Goal: Complete application form

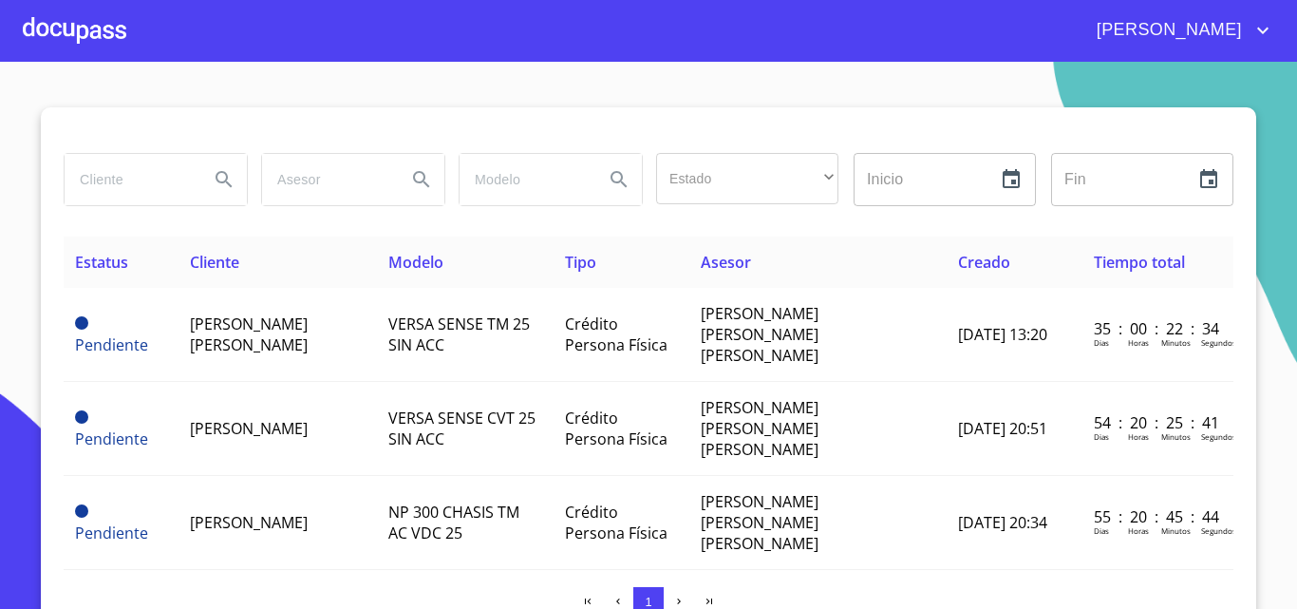
click at [104, 28] on div at bounding box center [75, 30] width 104 height 61
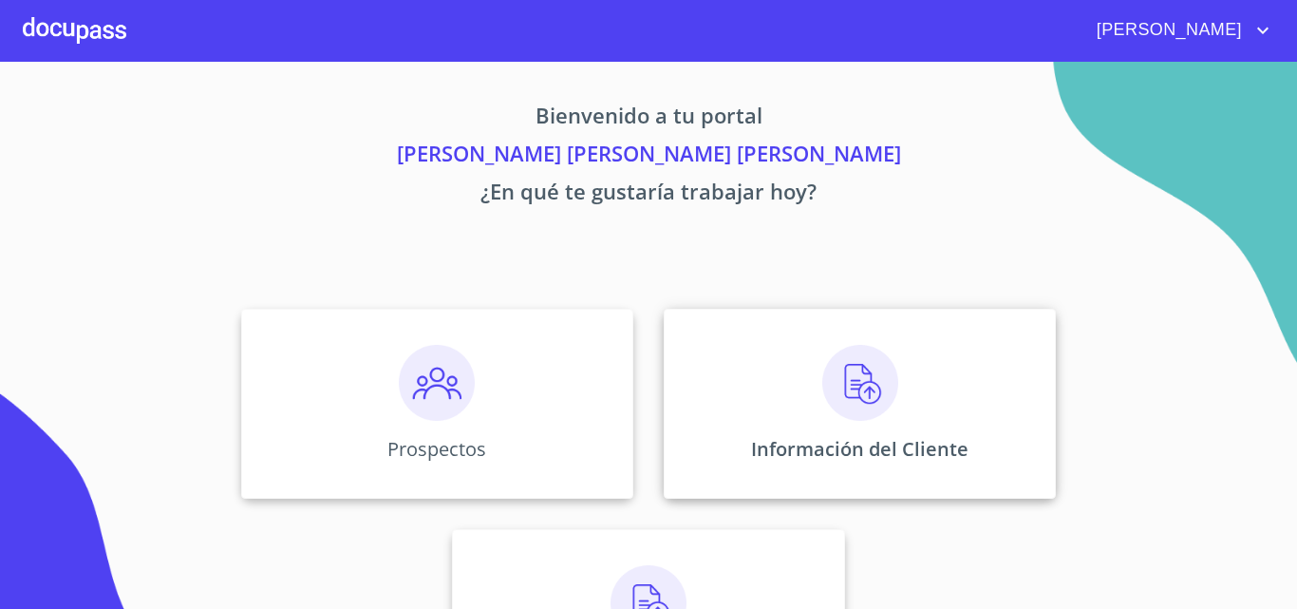
click at [715, 389] on div "Información del Cliente" at bounding box center [860, 404] width 392 height 190
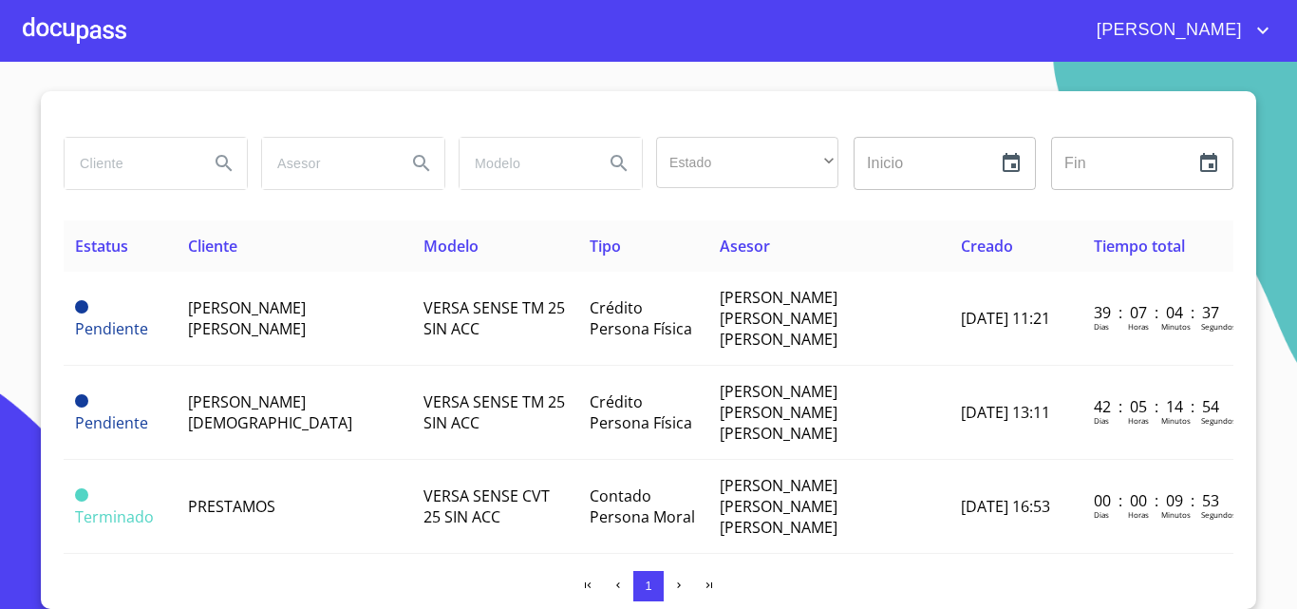
scroll to position [16, 0]
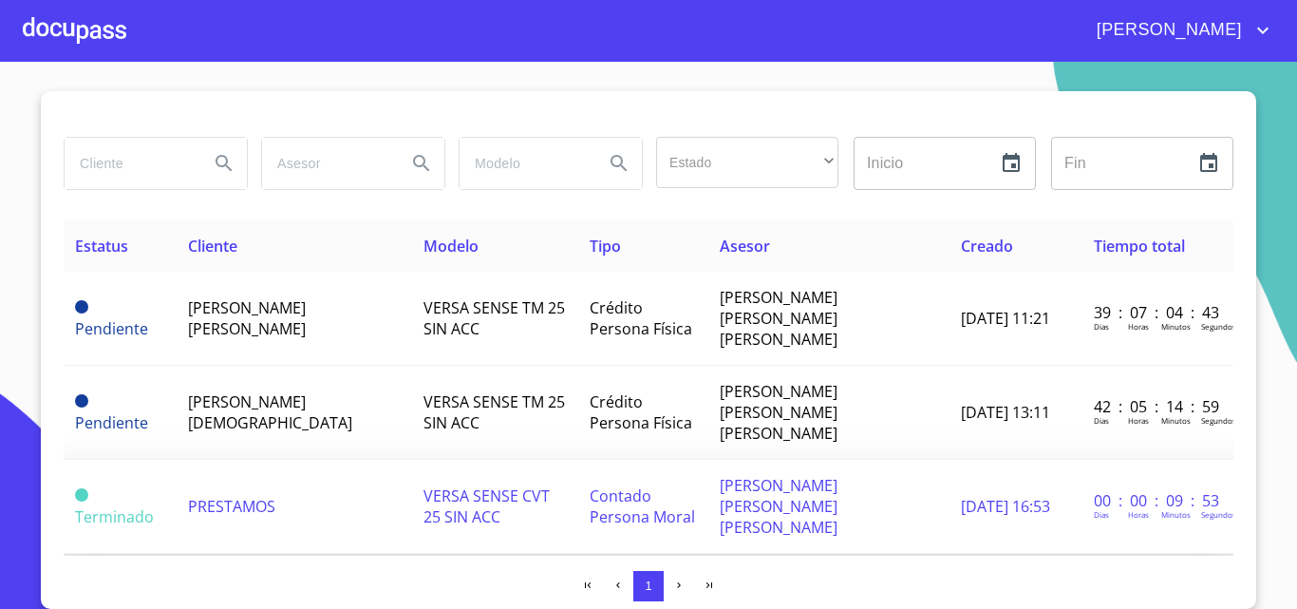
click at [325, 460] on td "PRESTAMOS" at bounding box center [295, 507] width 236 height 94
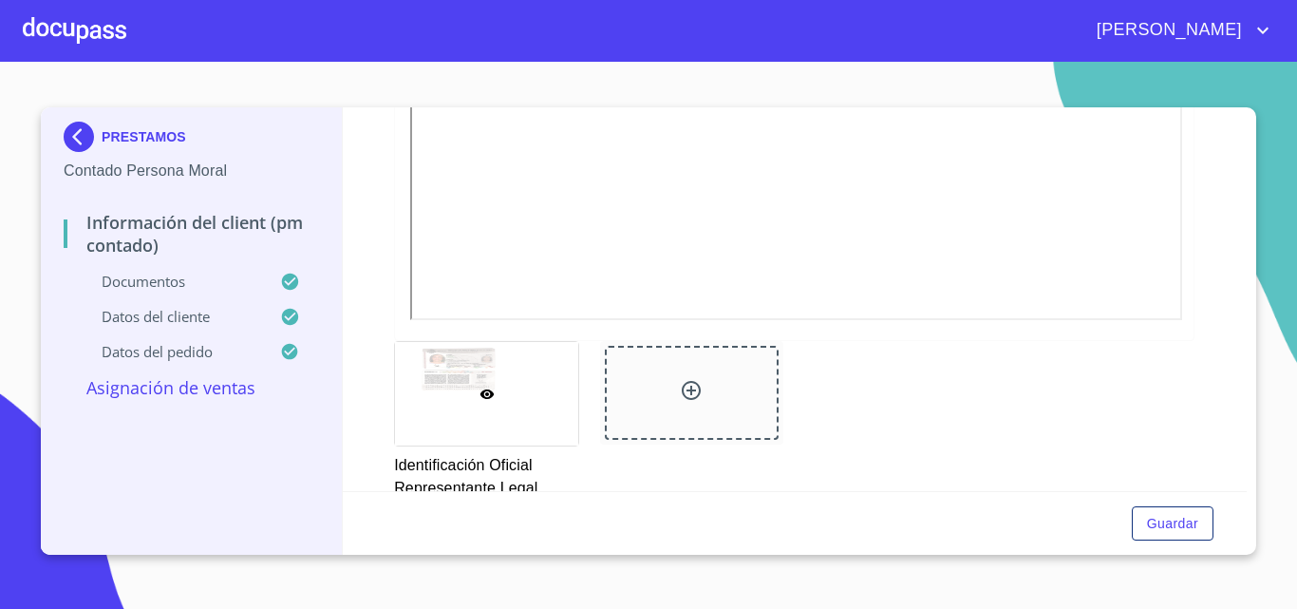
scroll to position [665, 0]
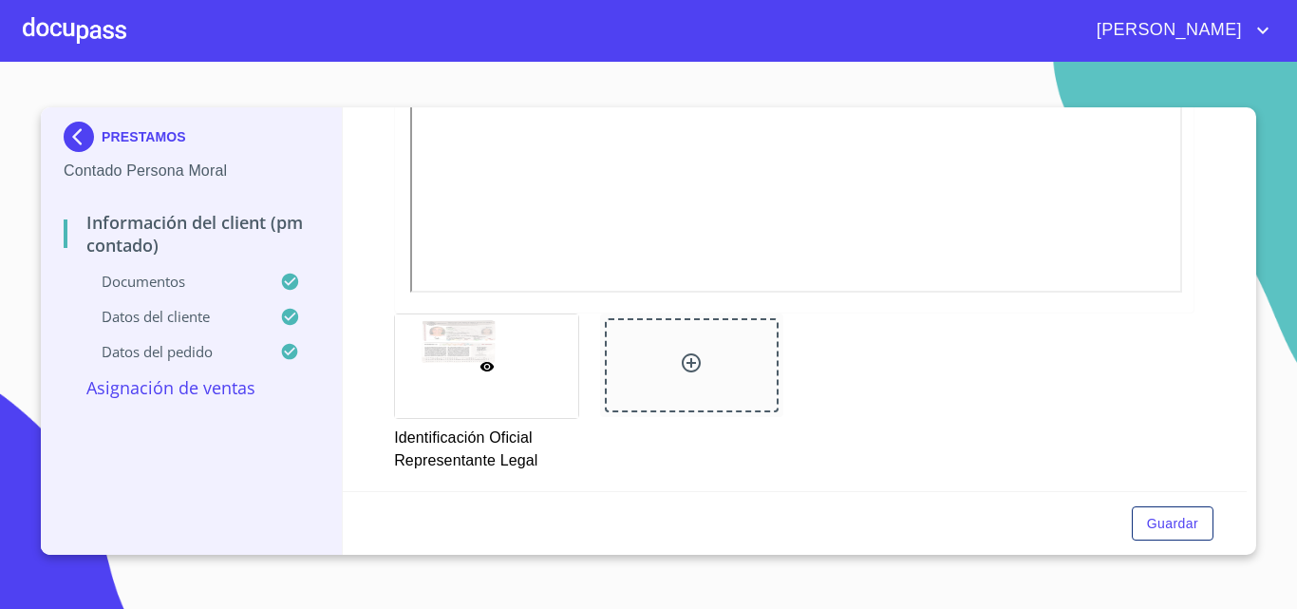
click at [173, 319] on p "Datos del cliente" at bounding box center [172, 316] width 217 height 19
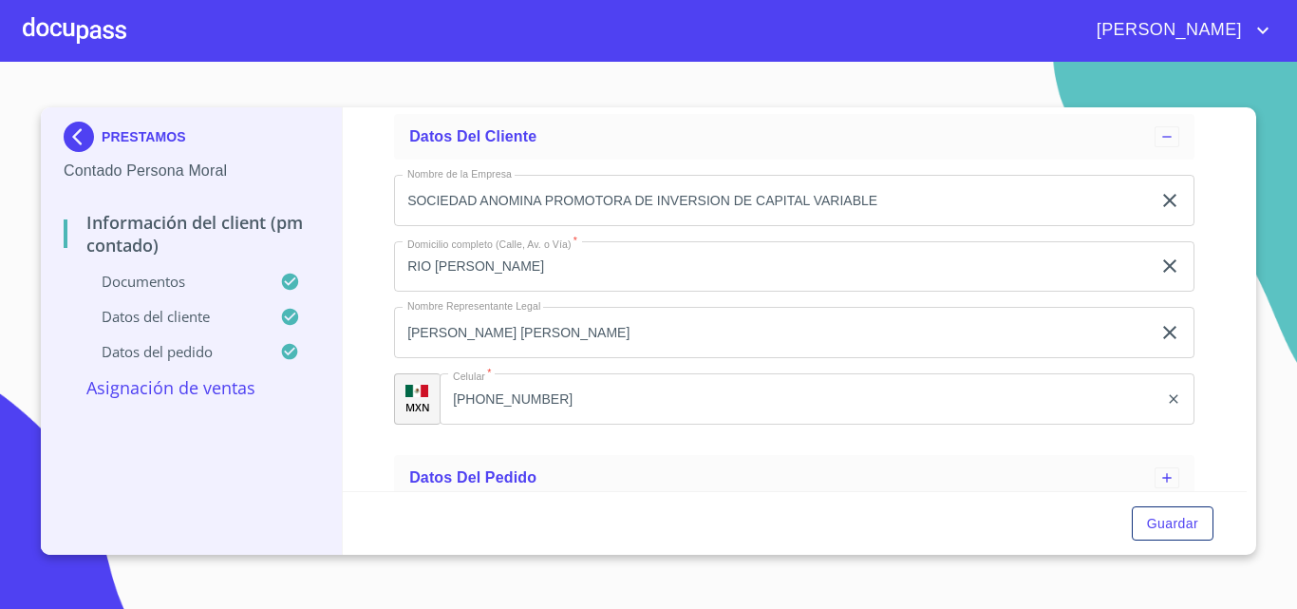
scroll to position [171, 0]
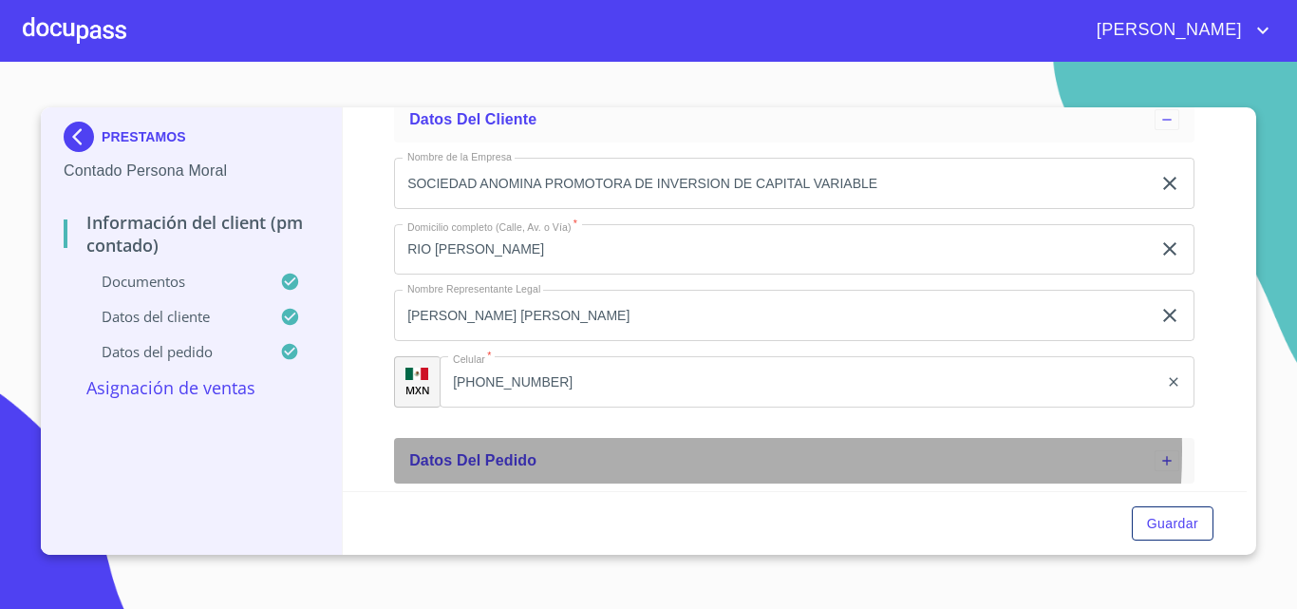
click at [608, 450] on div "Datos del pedido" at bounding box center [782, 460] width 746 height 23
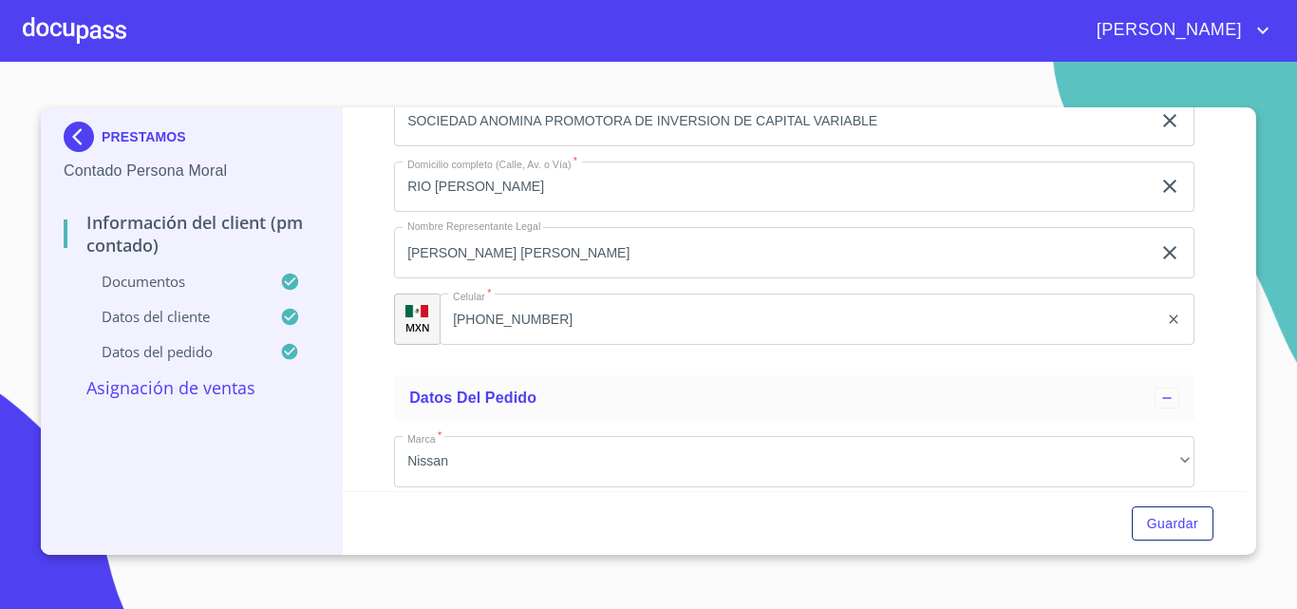
scroll to position [517, 0]
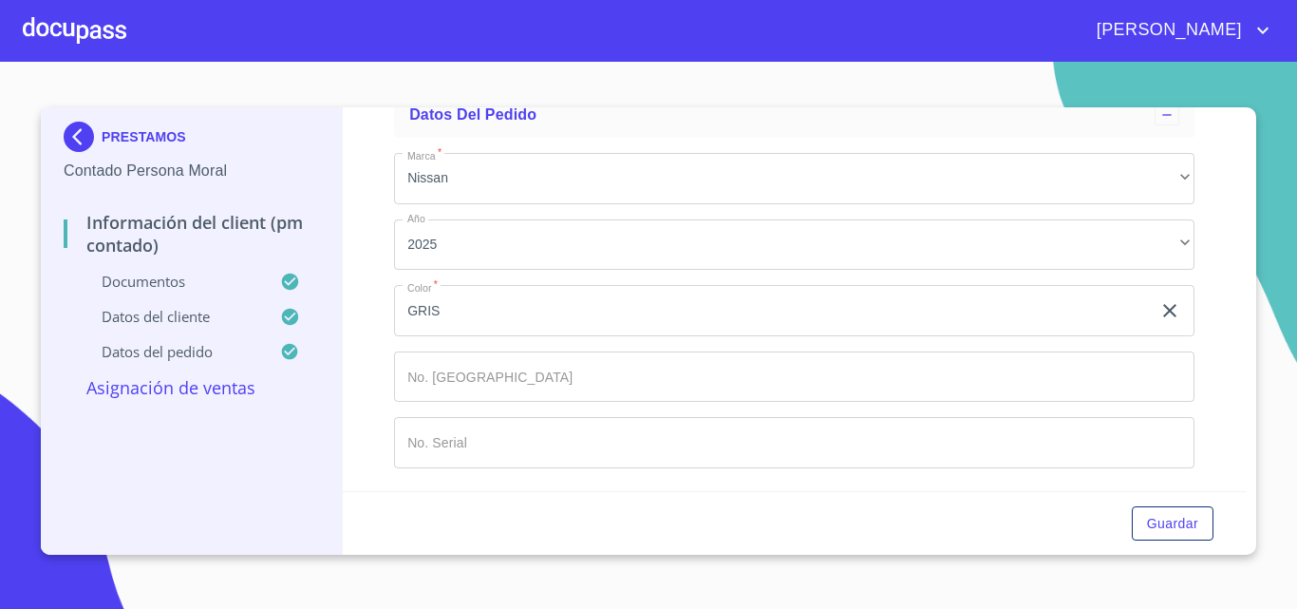
click at [180, 271] on div "Información del Client (PM contado)" at bounding box center [191, 241] width 255 height 61
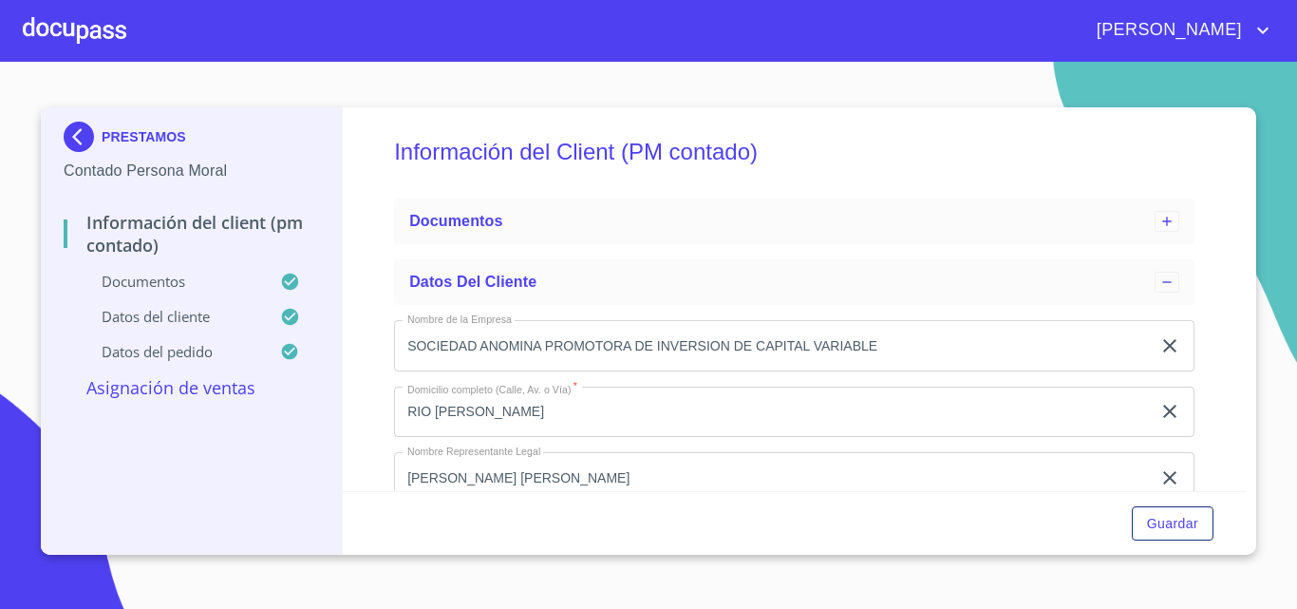
scroll to position [0, 0]
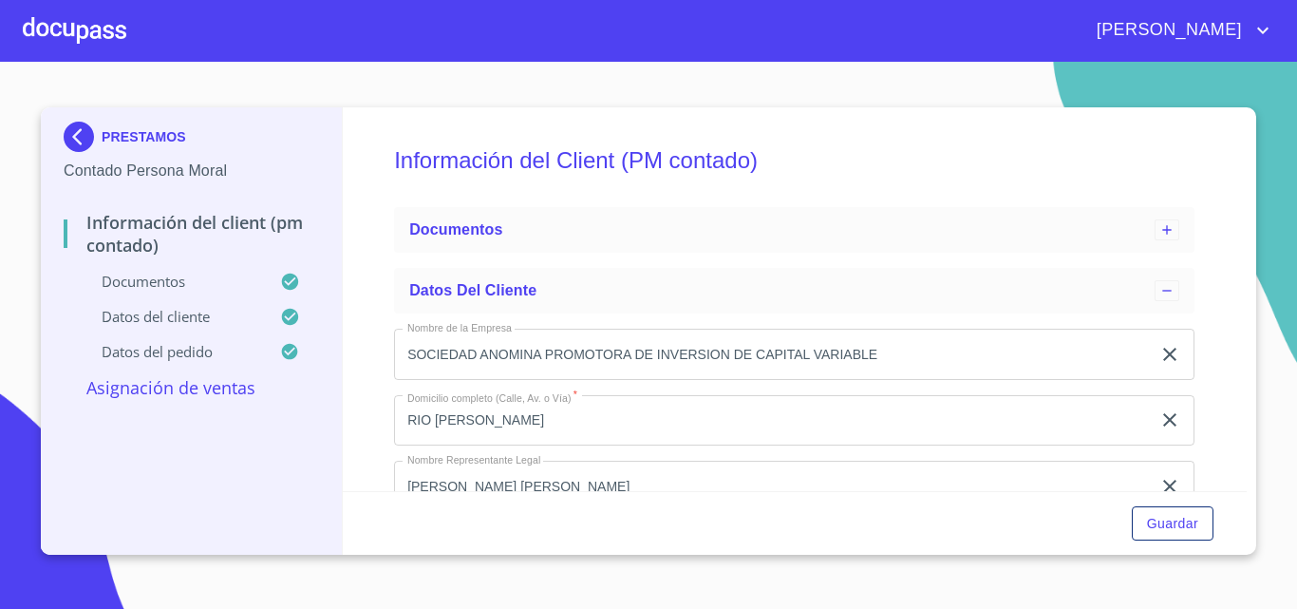
click at [57, 28] on div at bounding box center [75, 30] width 104 height 61
